Goal: Transaction & Acquisition: Purchase product/service

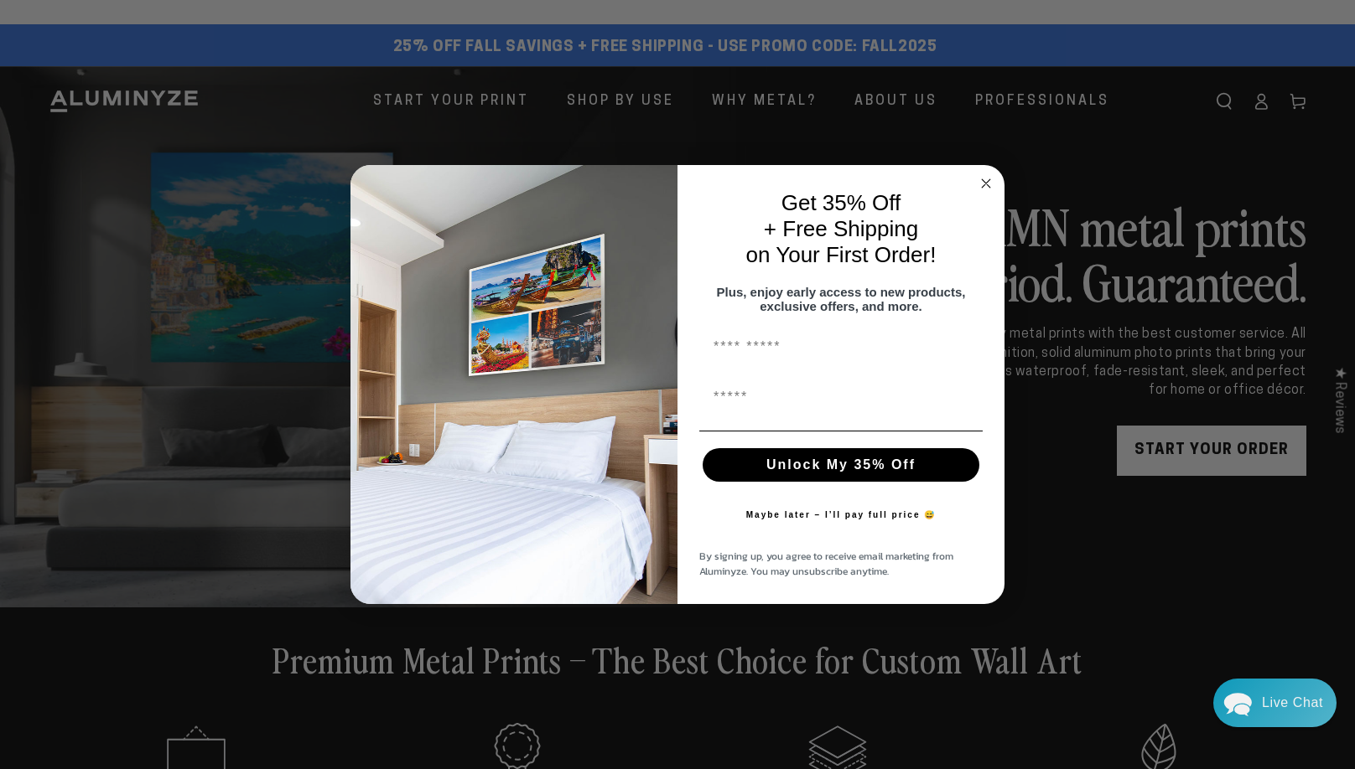
click at [982, 180] on icon "Close dialog" at bounding box center [986, 183] width 8 height 8
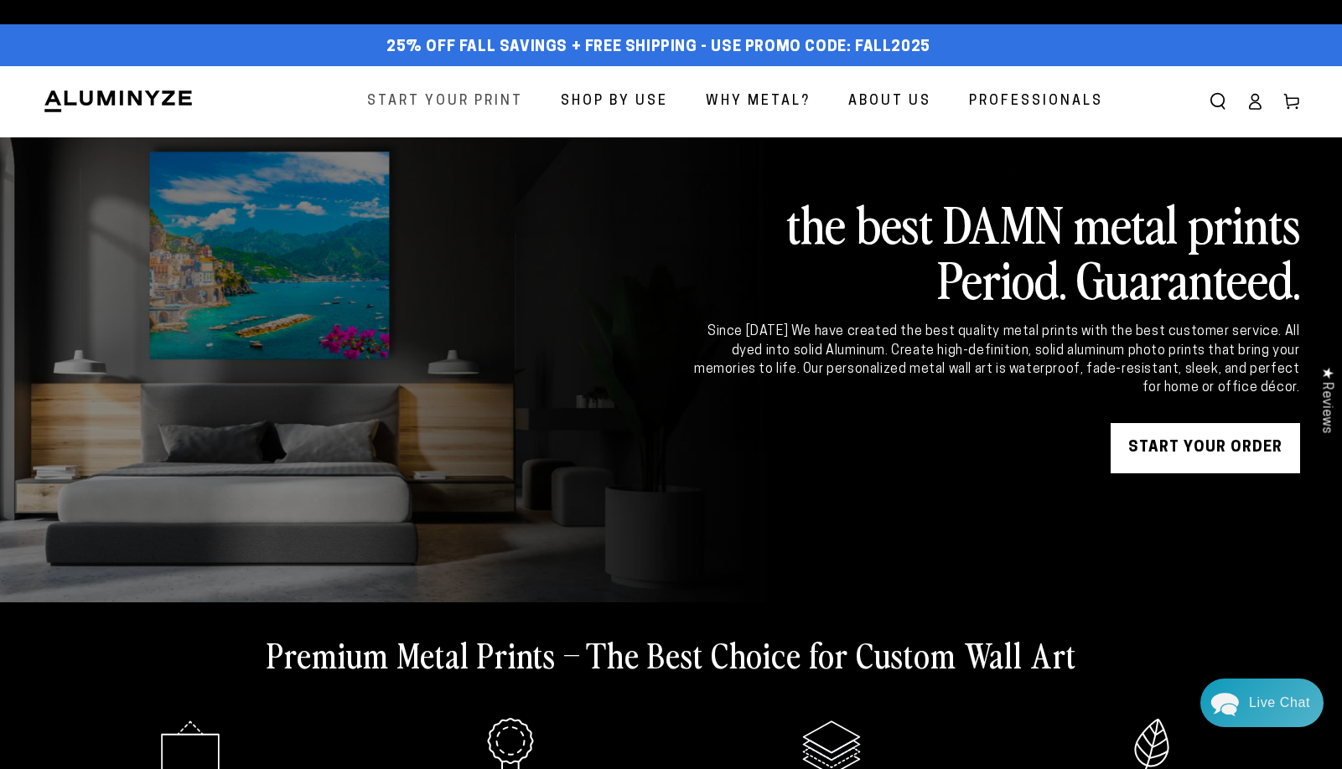
click at [461, 96] on span "Start Your Print" at bounding box center [445, 102] width 156 height 24
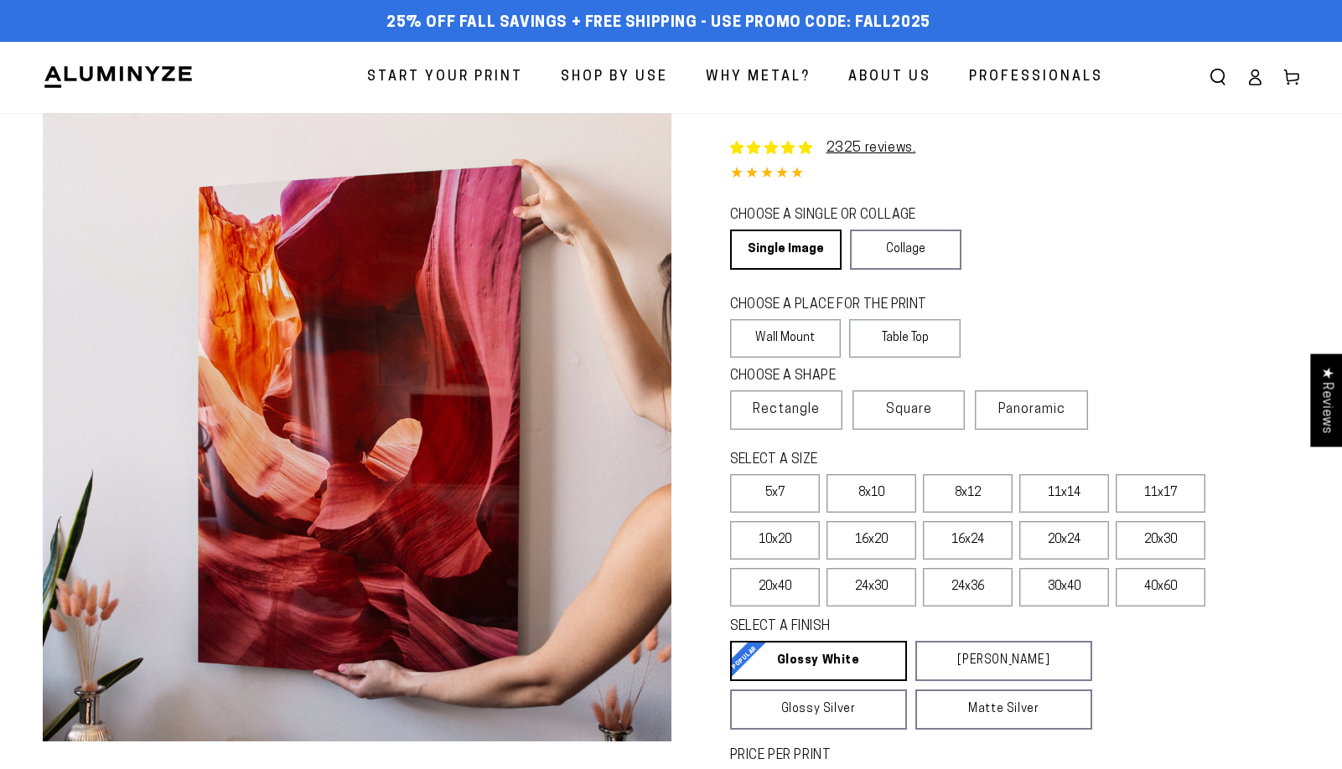
select select "**********"
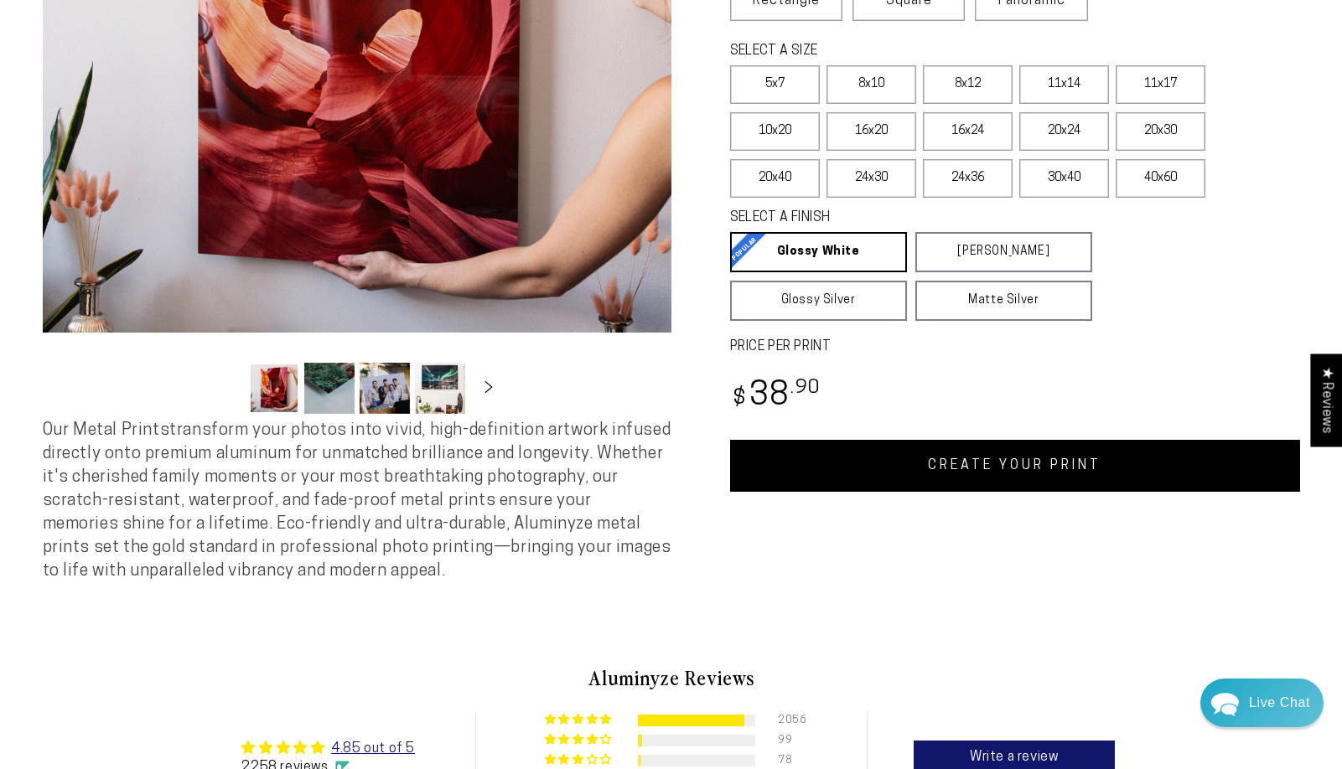
scroll to position [370, 0]
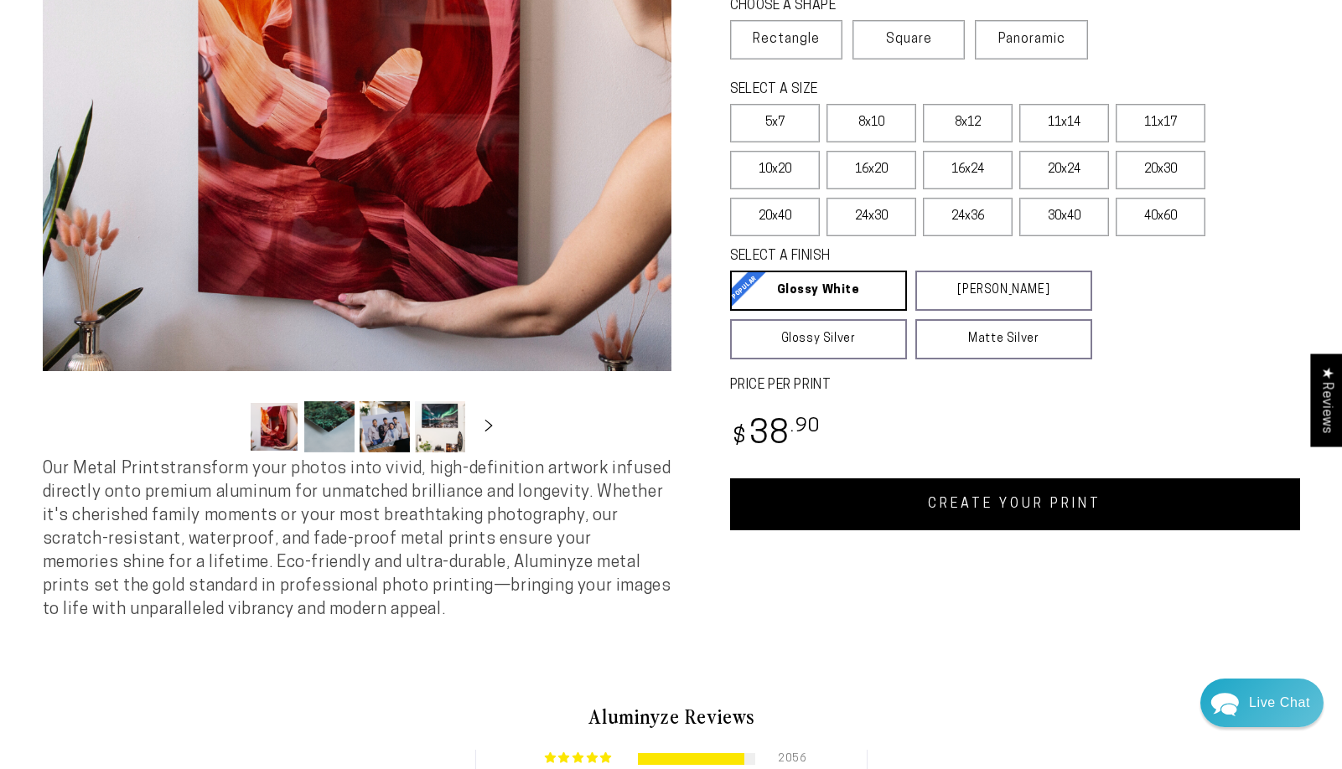
click at [992, 498] on link "CREATE YOUR PRINT" at bounding box center [1015, 505] width 570 height 52
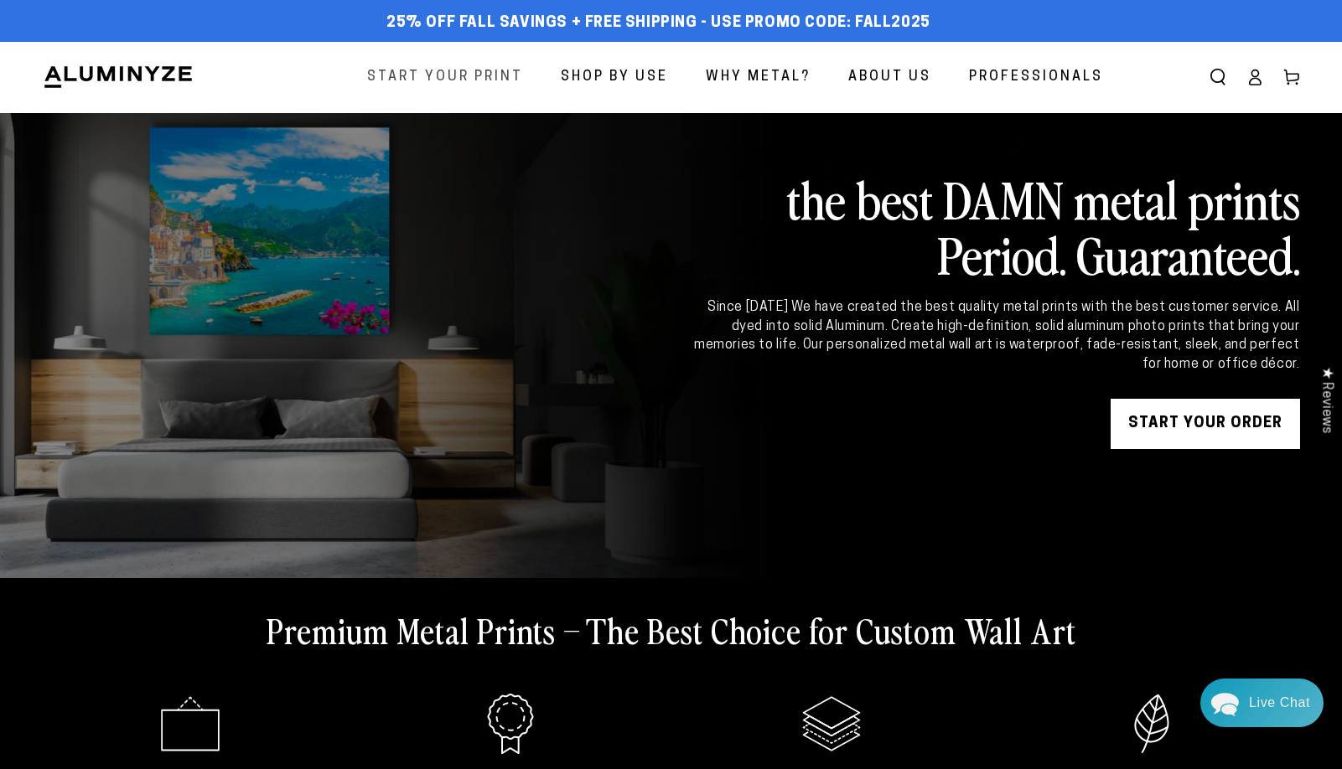
click at [462, 74] on span "Start Your Print" at bounding box center [445, 77] width 156 height 24
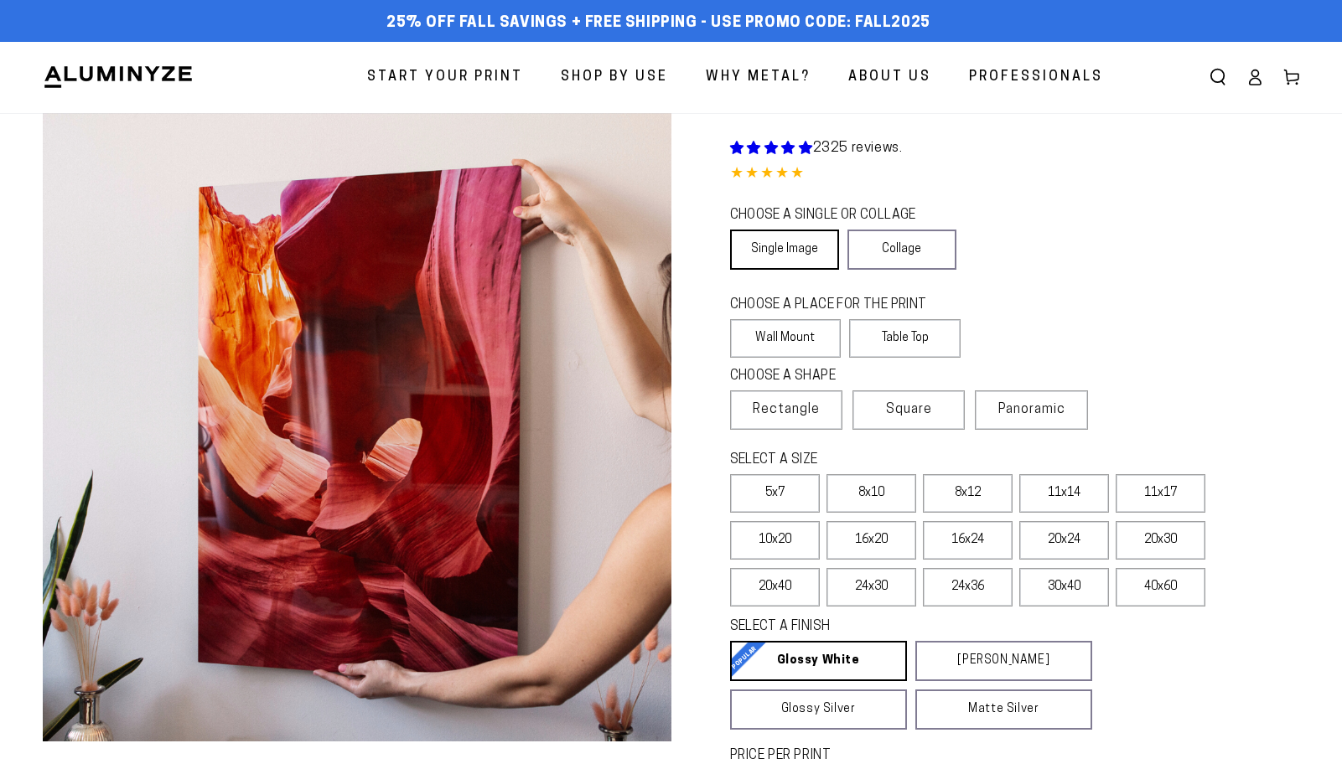
select select "**********"
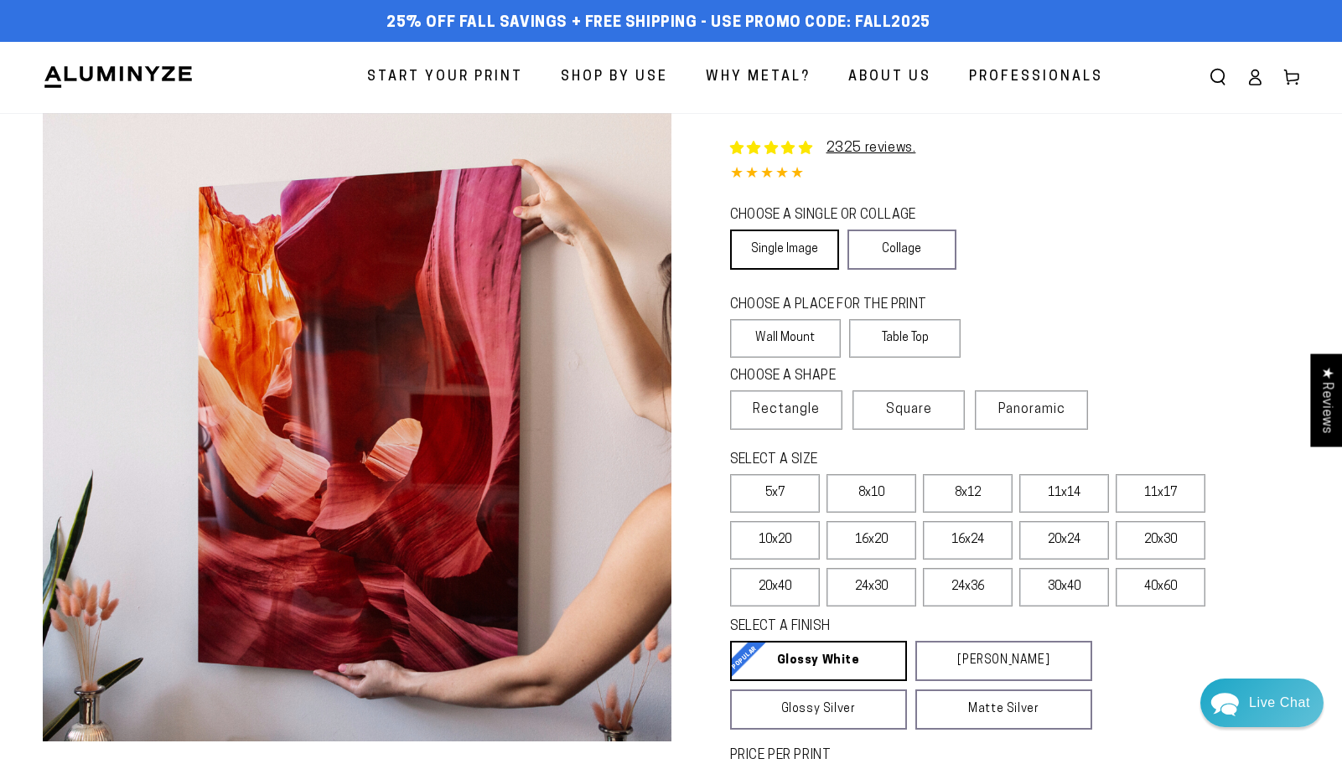
click at [799, 244] on link "Single Image" at bounding box center [784, 250] width 109 height 40
click at [1228, 223] on div "CHOOSE A SINGLE OR COLLAGE Learn more Single Image Collage" at bounding box center [1015, 240] width 570 height 73
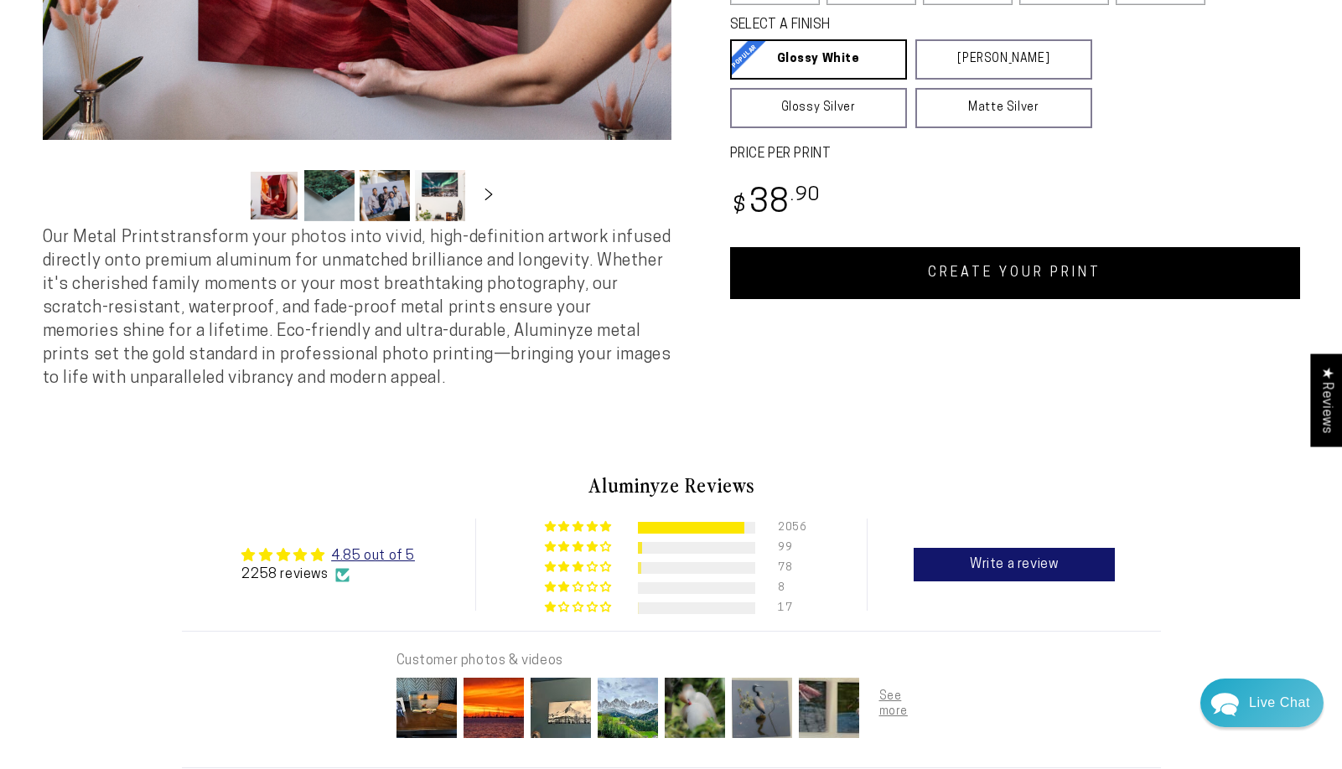
scroll to position [603, 0]
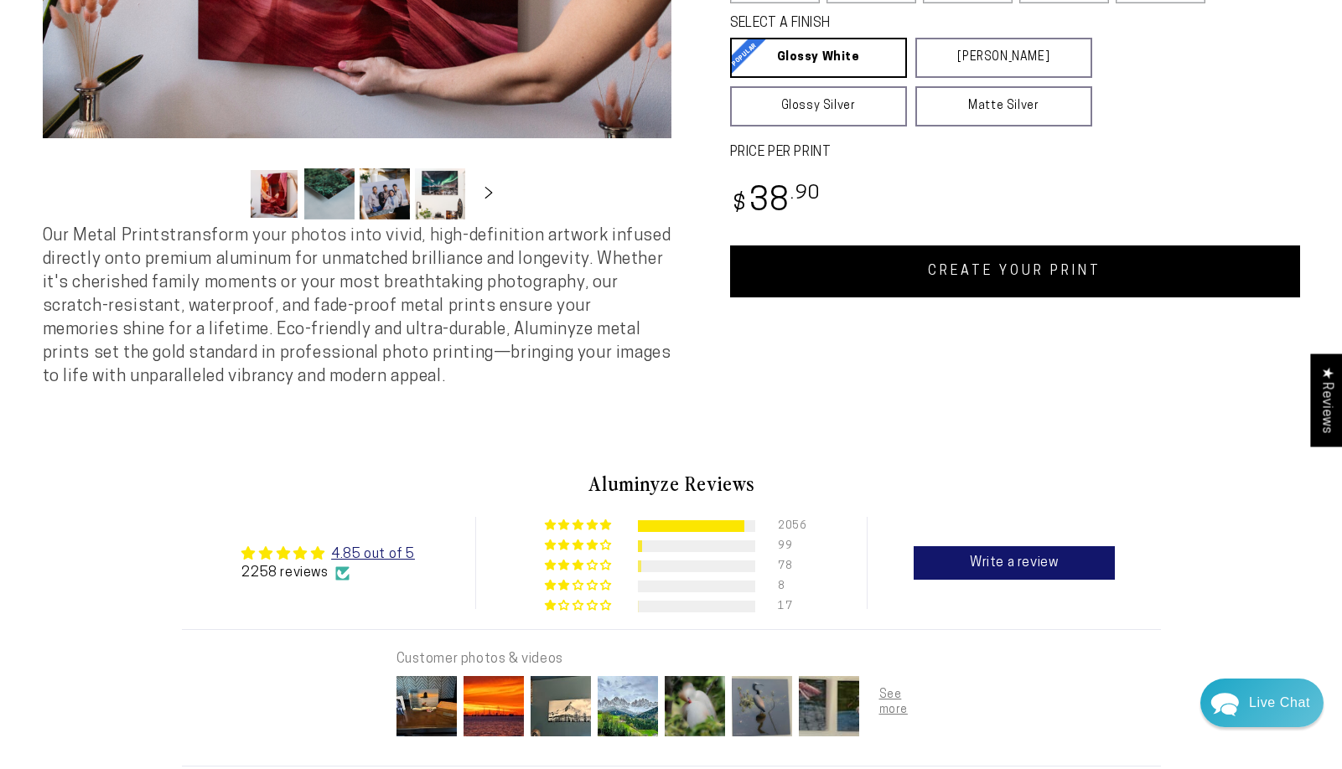
click at [1050, 282] on link "CREATE YOUR PRINT" at bounding box center [1015, 272] width 570 height 52
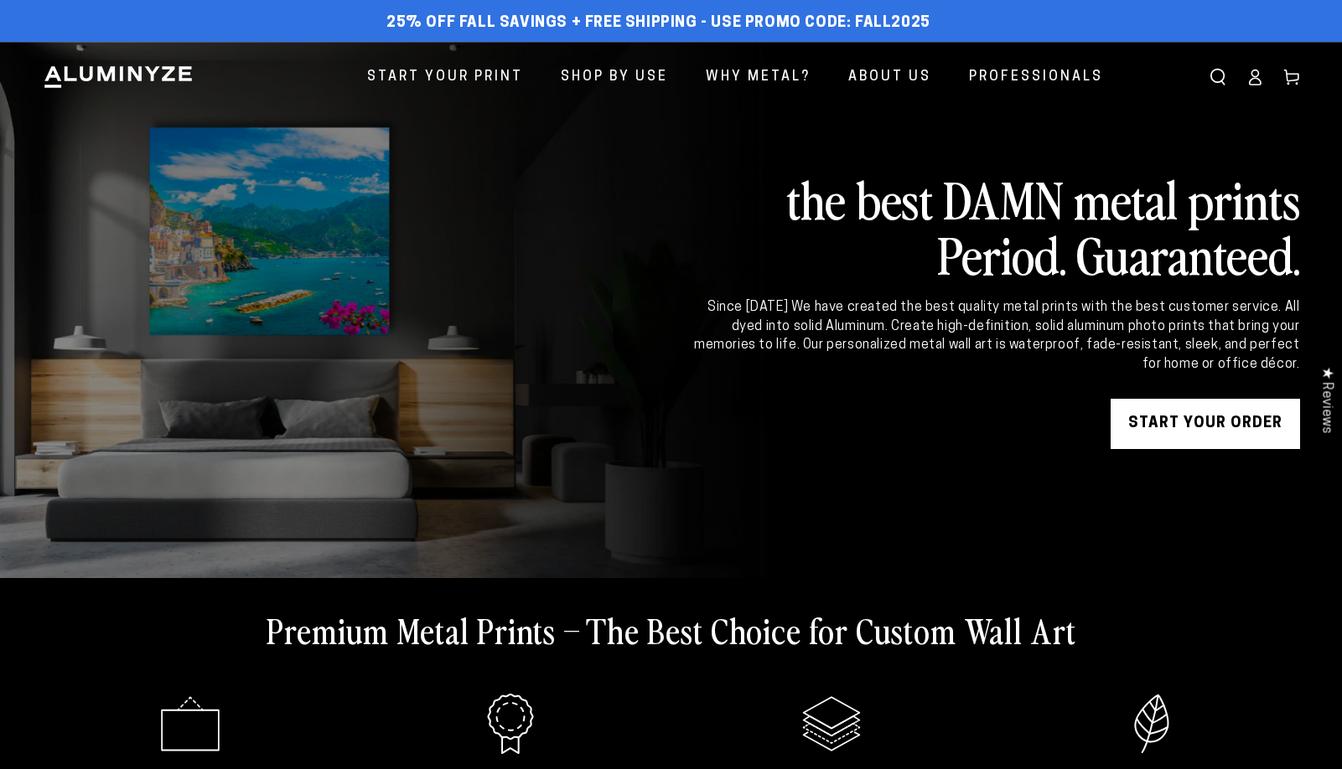
click at [1195, 422] on link "START YOUR Order" at bounding box center [1205, 424] width 189 height 50
